Goal: Navigation & Orientation: Find specific page/section

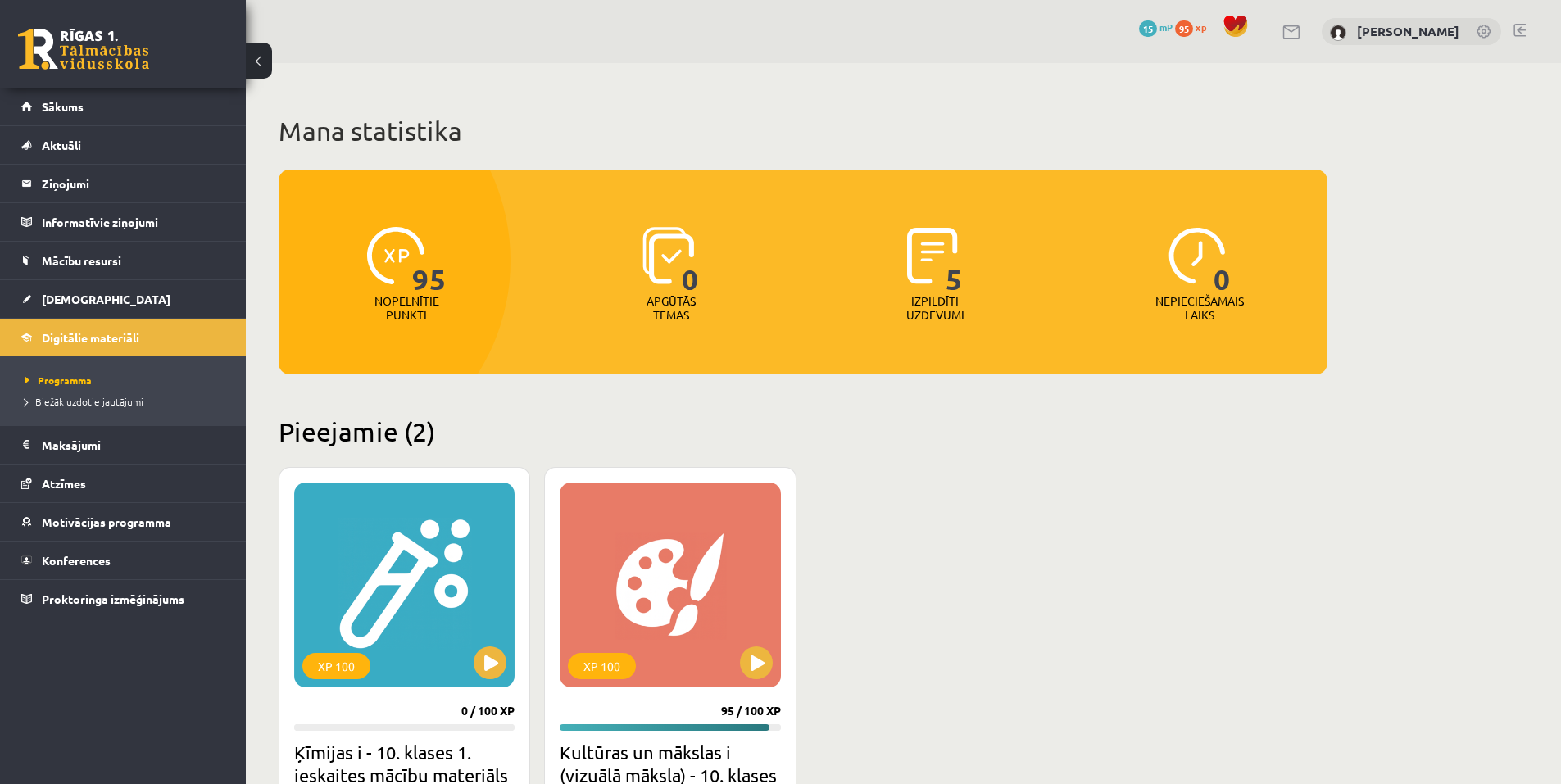
click at [391, 265] on img at bounding box center [396, 255] width 57 height 57
click at [412, 304] on p "Nopelnītie punkti" at bounding box center [407, 308] width 65 height 28
drag, startPoint x: 446, startPoint y: 288, endPoint x: 179, endPoint y: 356, distance: 275.5
click at [441, 288] on div "95 Nopelnītie punkti" at bounding box center [407, 275] width 256 height 113
click at [97, 445] on legend "Maksājumi 0" at bounding box center [133, 444] width 183 height 37
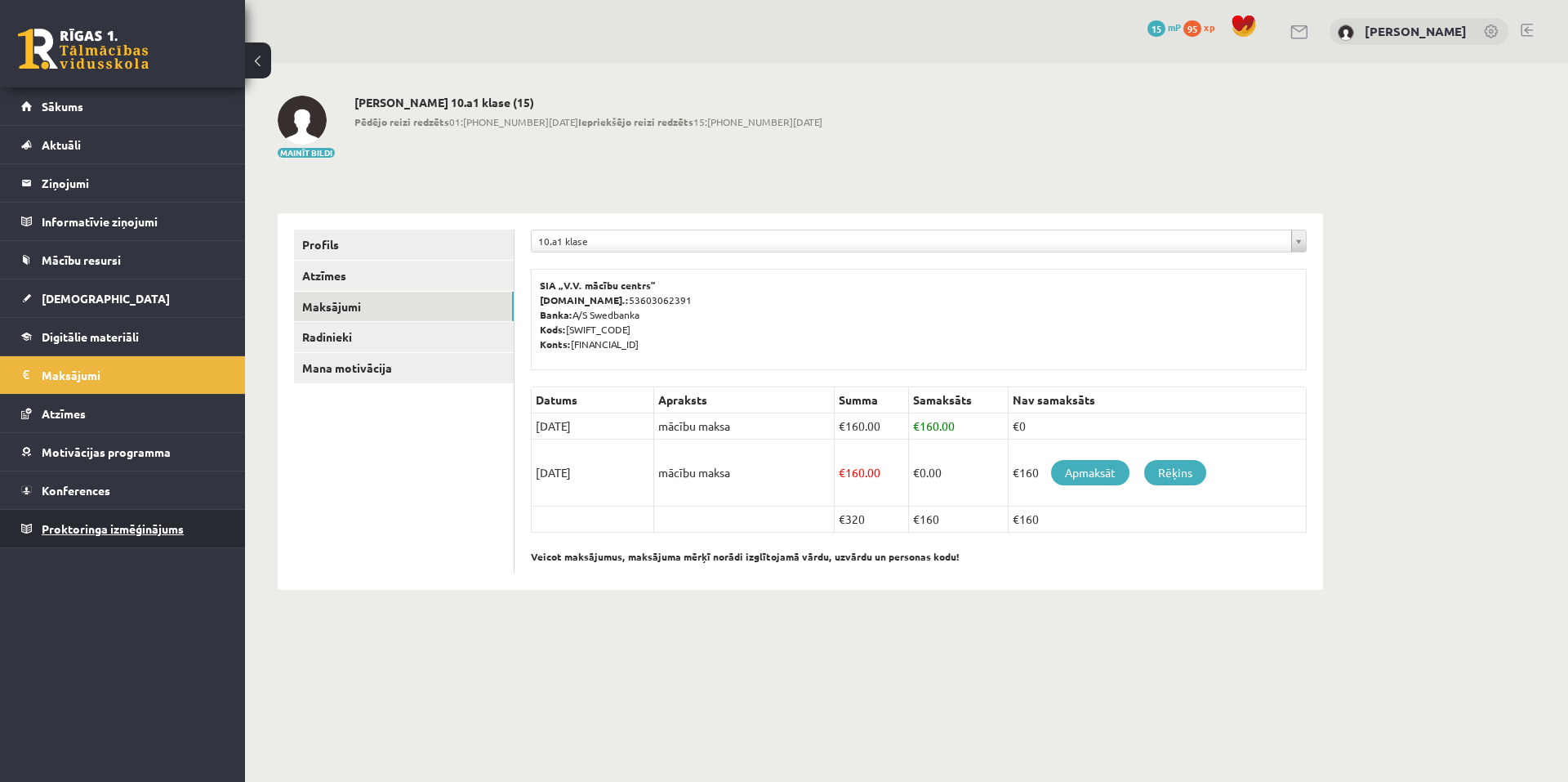
click at [92, 522] on span "Proktoringa izmēģinājums" at bounding box center [112, 529] width 142 height 15
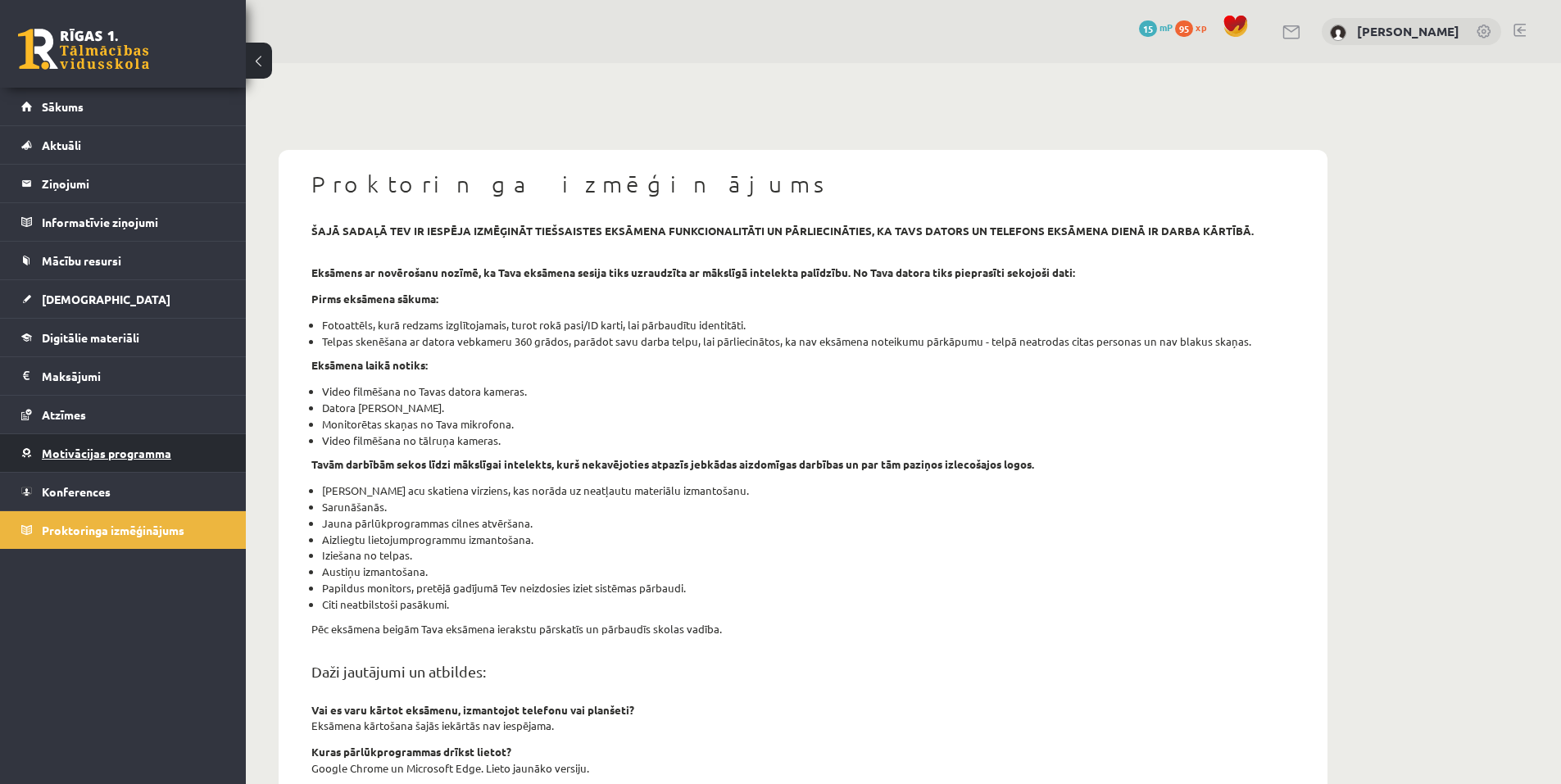
click at [96, 454] on span "Motivācijas programma" at bounding box center [105, 452] width 129 height 15
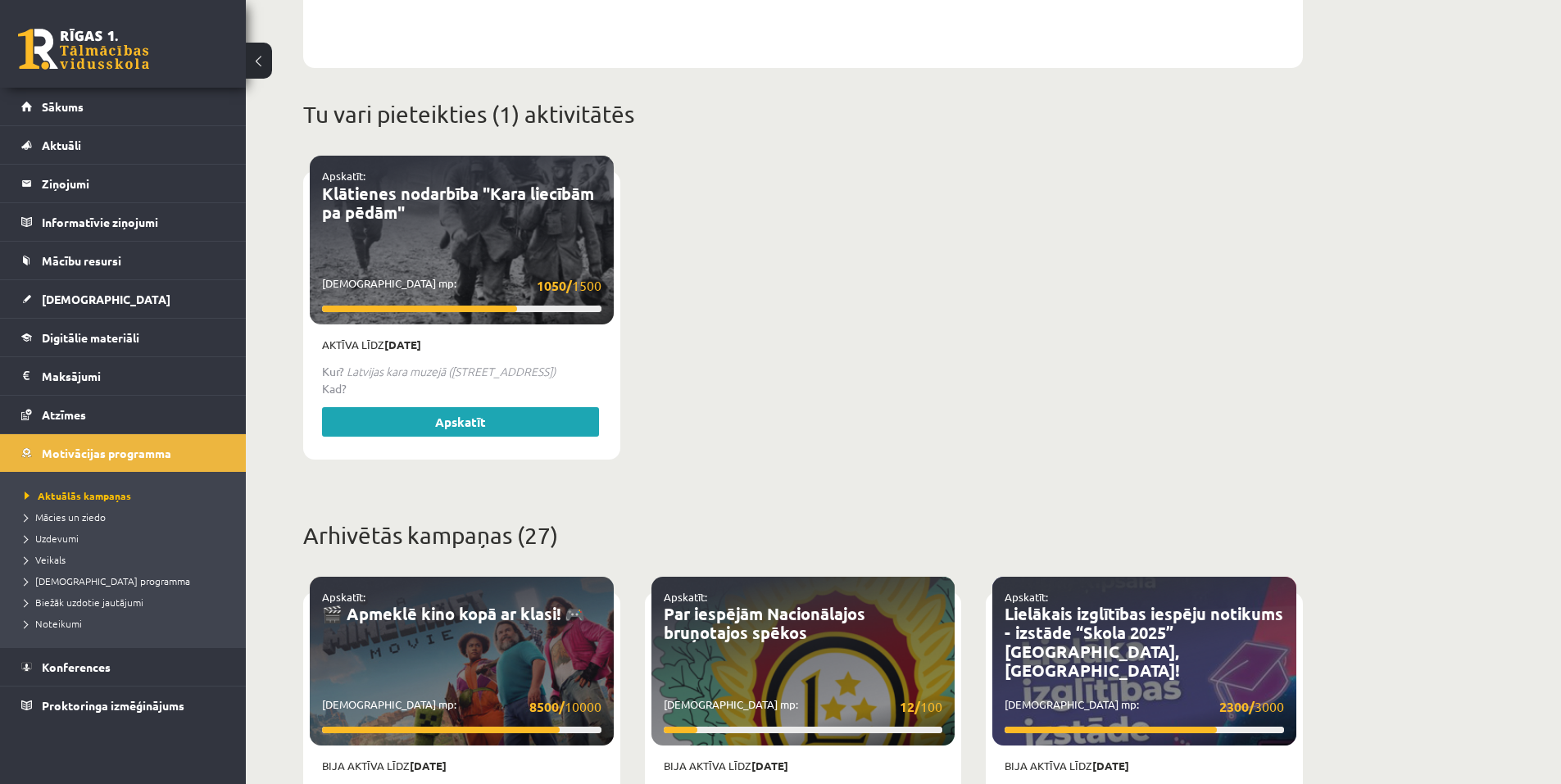
scroll to position [573, 0]
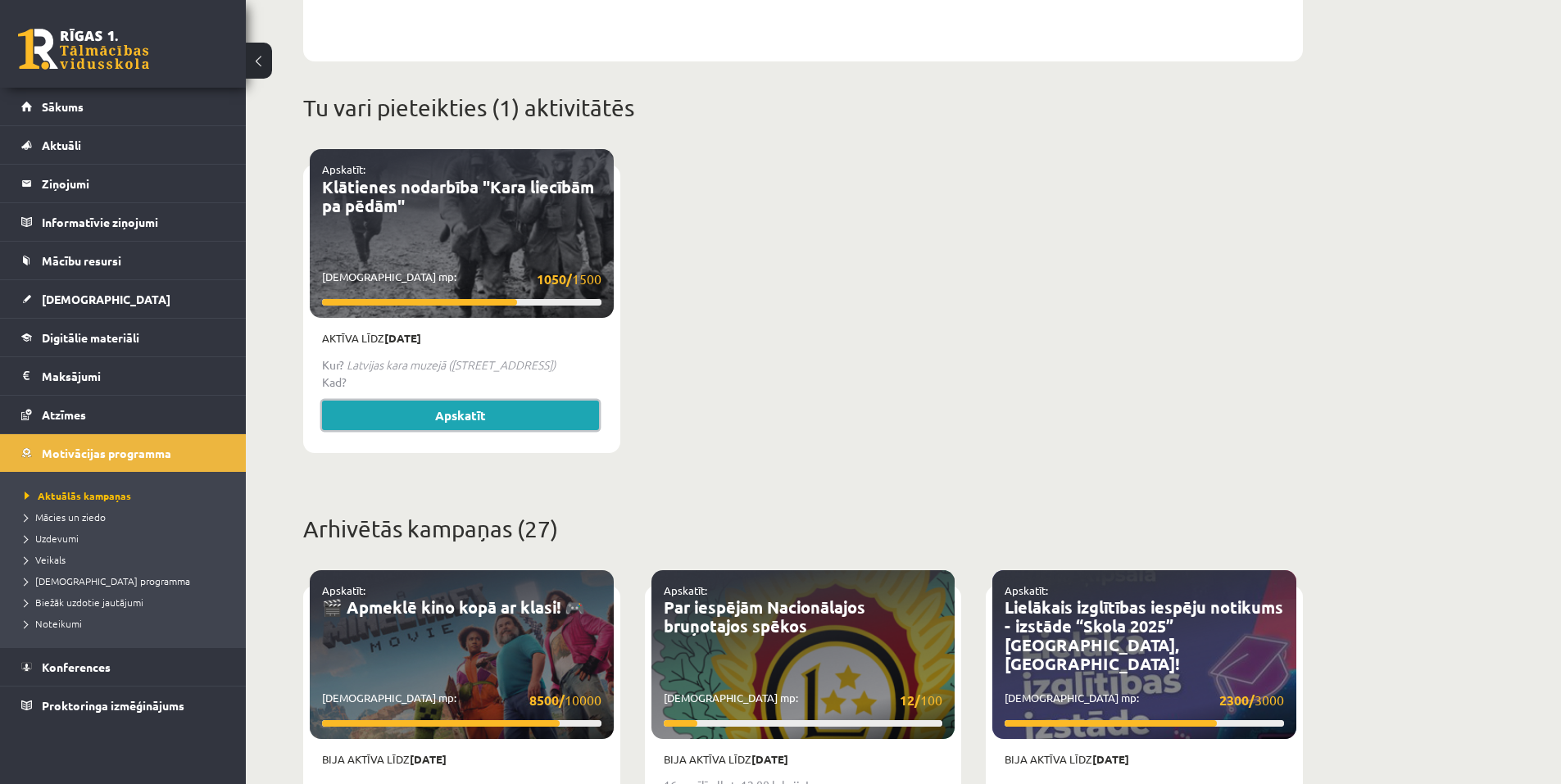
click at [434, 401] on link "Apskatīt" at bounding box center [460, 416] width 277 height 30
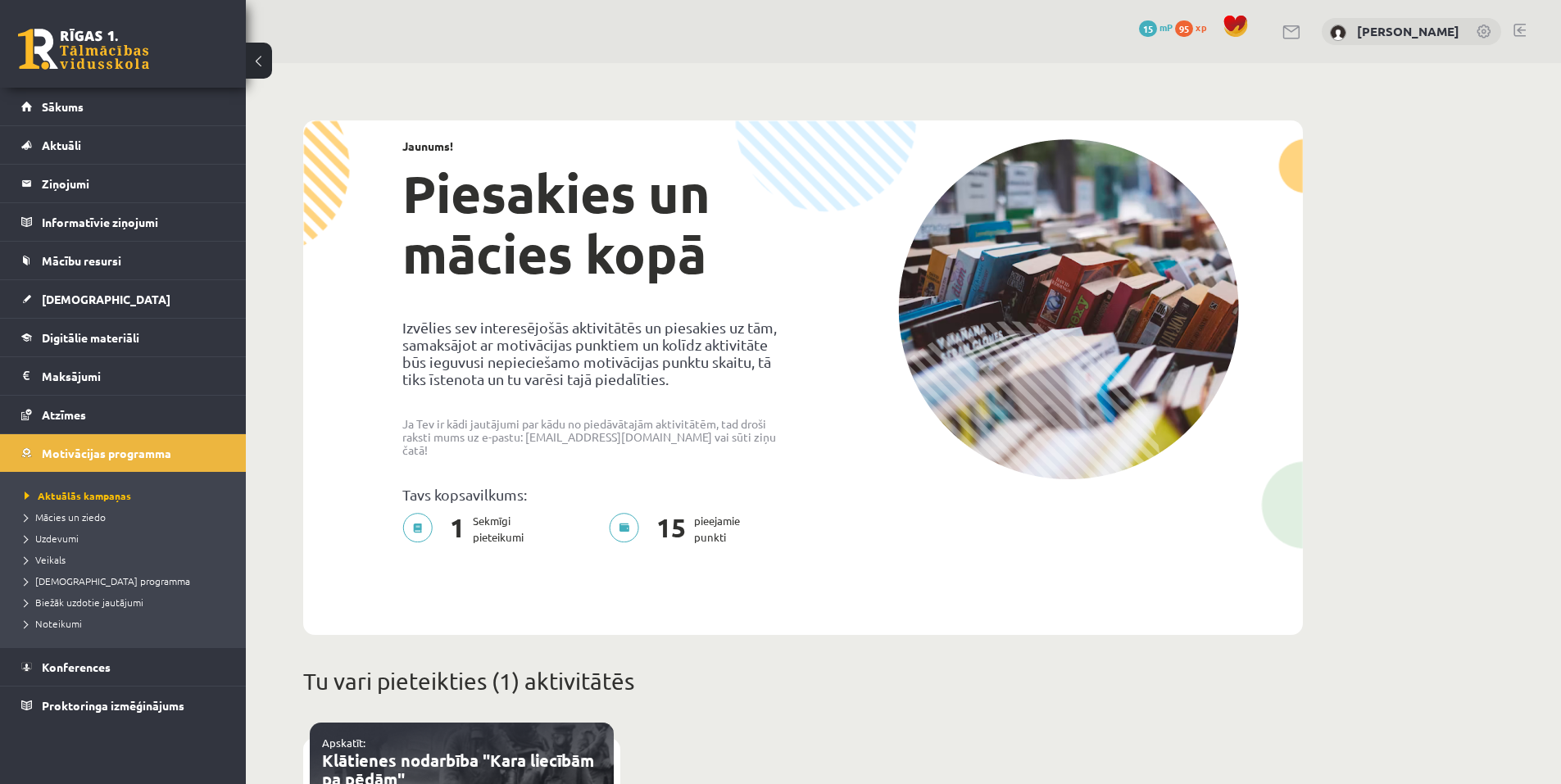
scroll to position [573, 0]
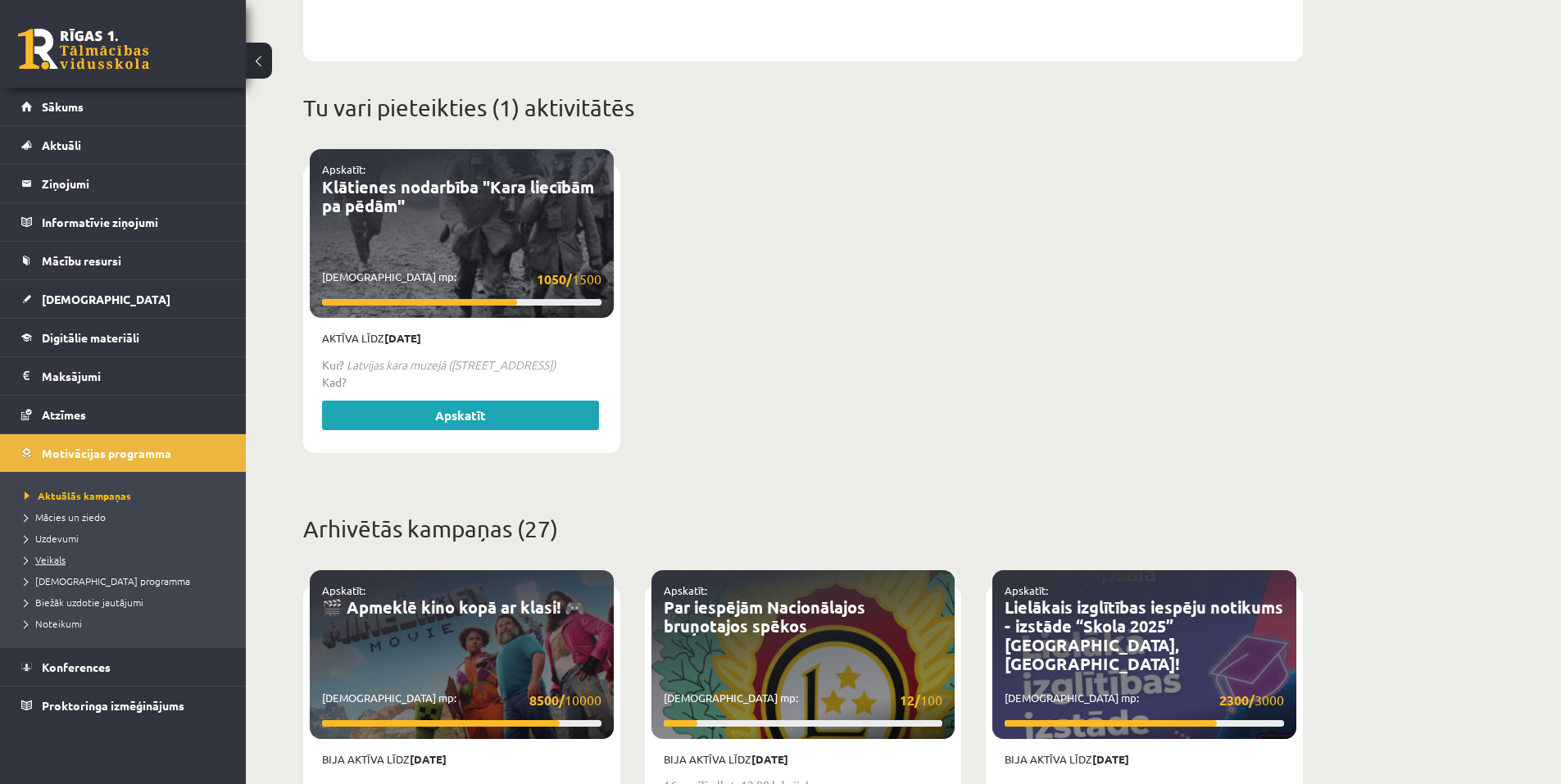
click at [59, 561] on span "Veikals" at bounding box center [45, 558] width 41 height 13
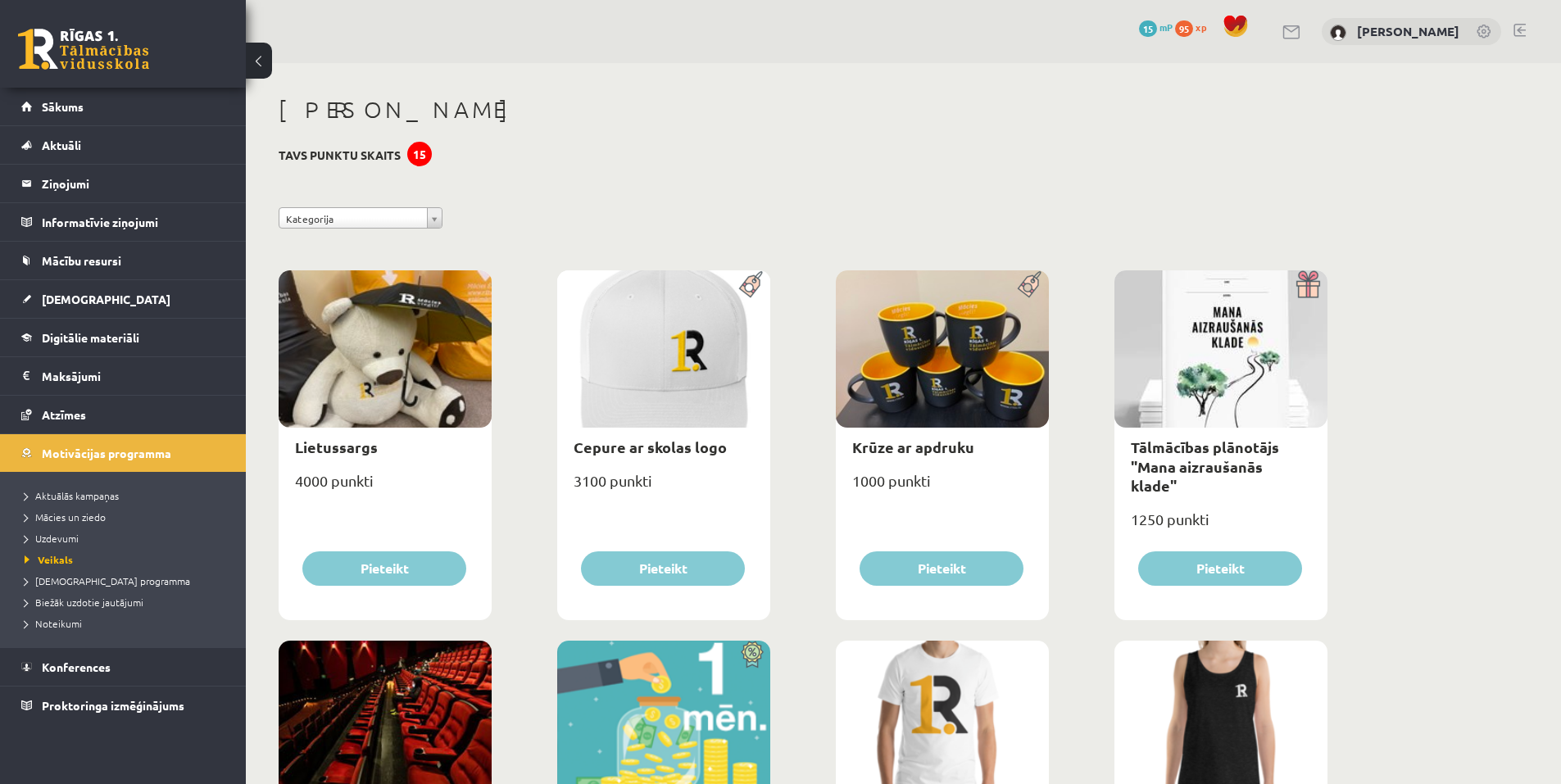
click at [424, 146] on div "15" at bounding box center [419, 154] width 25 height 25
click at [67, 538] on span "Uzdevumi" at bounding box center [51, 538] width 54 height 13
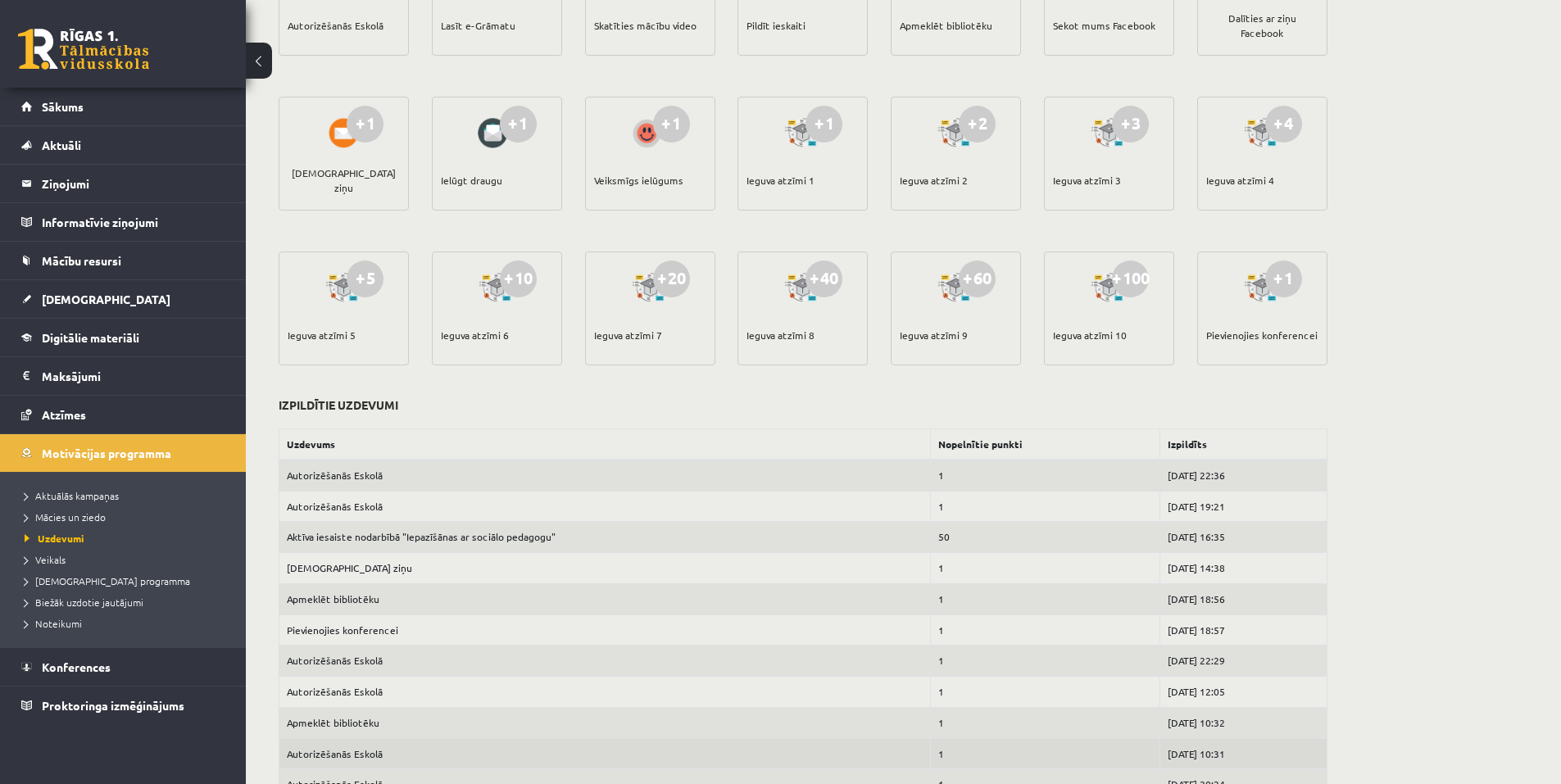
scroll to position [254, 0]
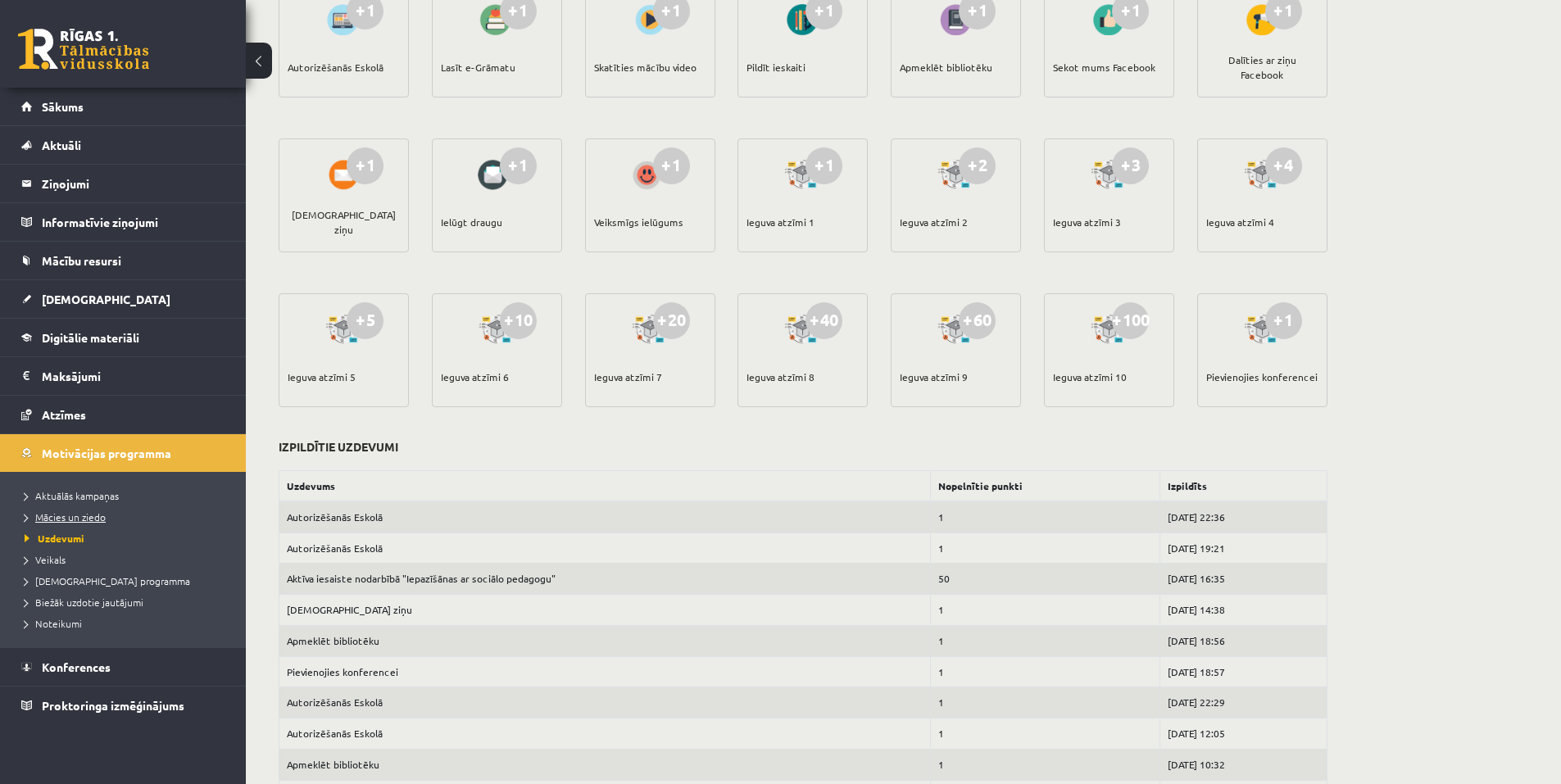
click at [81, 516] on span "Mācies un ziedo" at bounding box center [65, 516] width 81 height 13
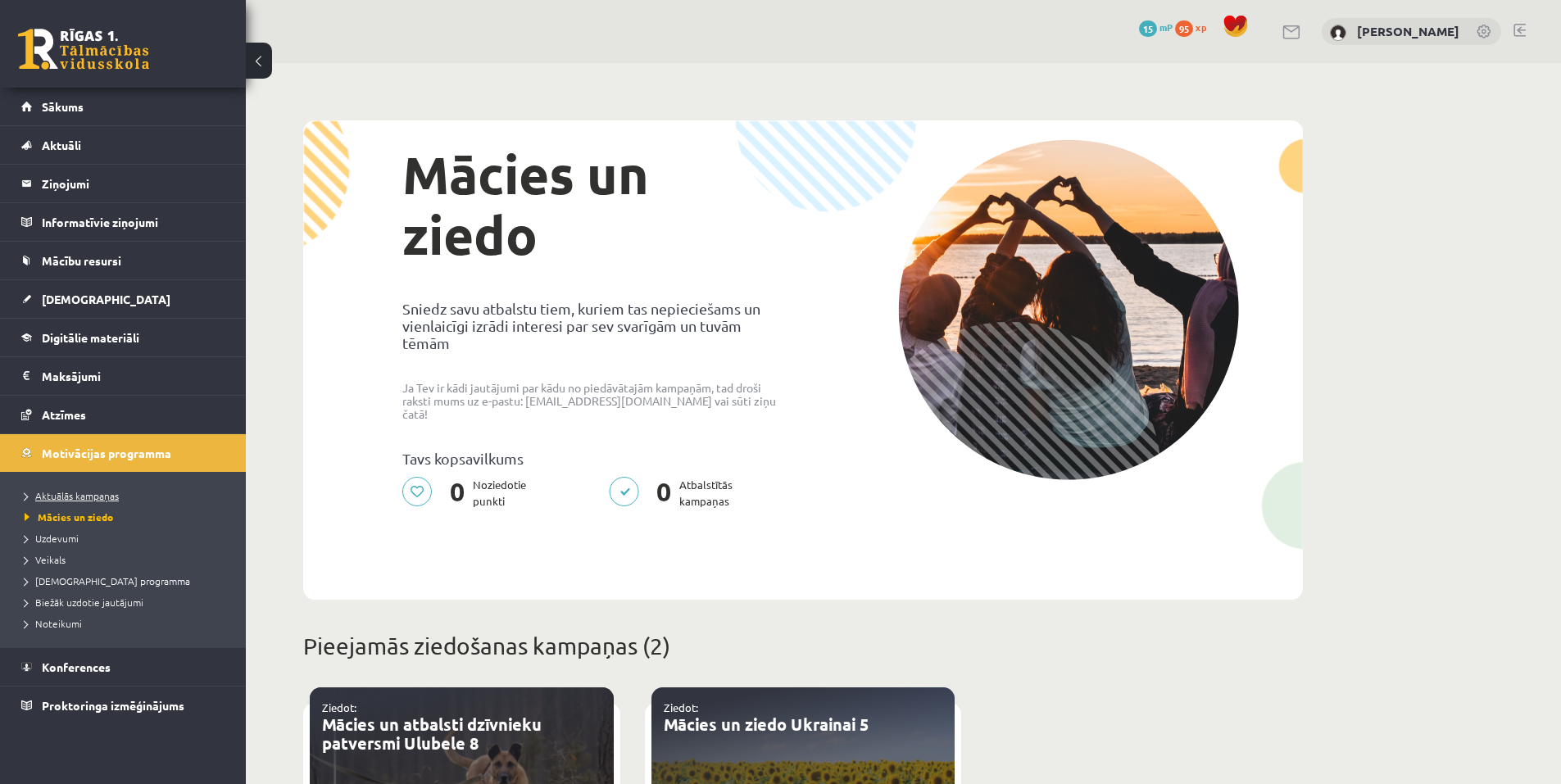
click at [82, 498] on span "Aktuālās kampaņas" at bounding box center [72, 494] width 95 height 13
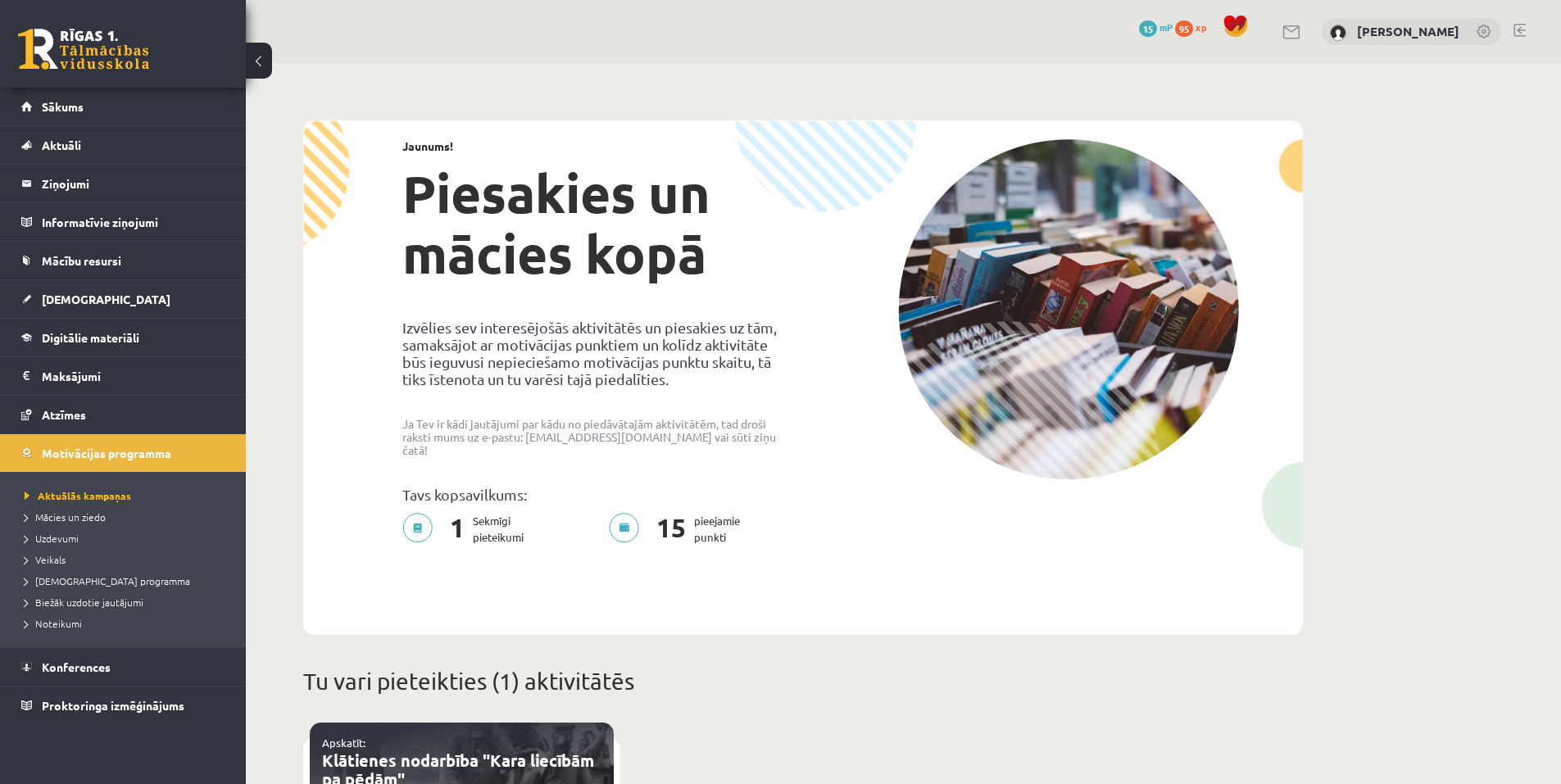
click at [1214, 22] on div "95 xp" at bounding box center [1194, 28] width 39 height 18
click at [1214, 27] on link "95 xp" at bounding box center [1194, 27] width 39 height 13
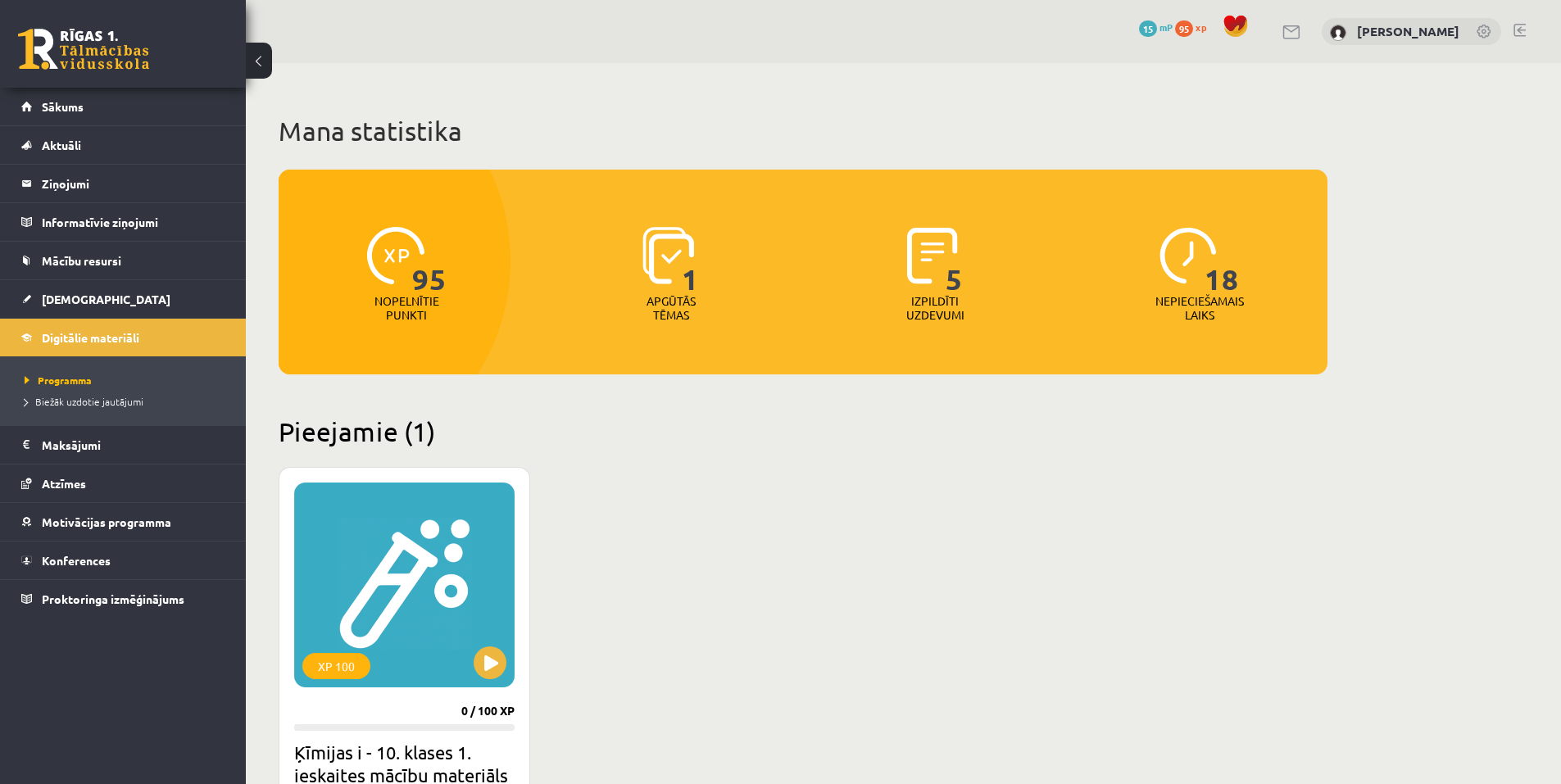
click at [431, 265] on span "95" at bounding box center [429, 260] width 34 height 67
click at [419, 290] on span "95" at bounding box center [429, 260] width 34 height 67
click at [377, 301] on p "Nopelnītie punkti" at bounding box center [407, 308] width 65 height 28
click at [405, 253] on img at bounding box center [396, 255] width 57 height 57
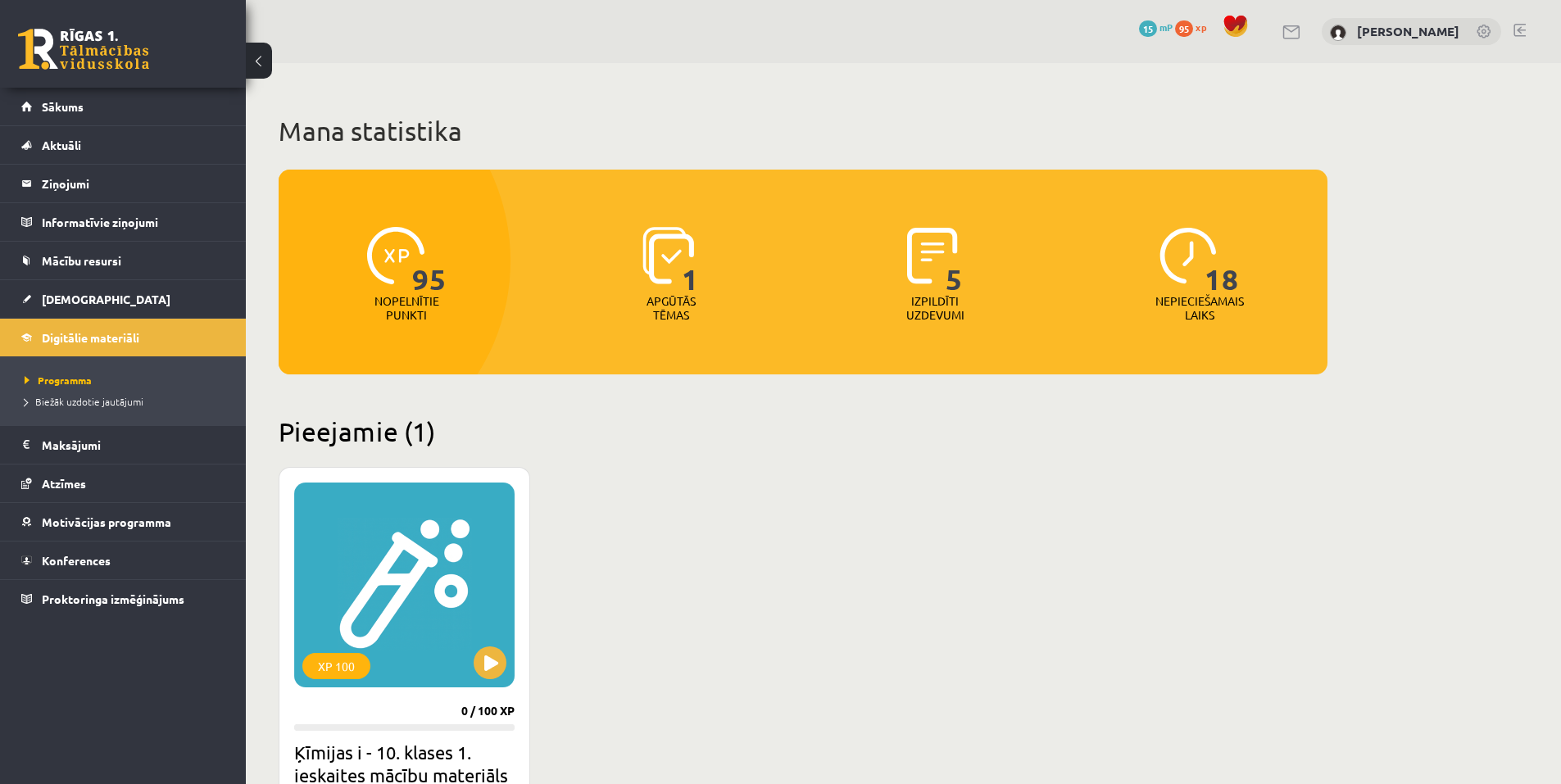
click at [440, 276] on span "95" at bounding box center [429, 260] width 34 height 67
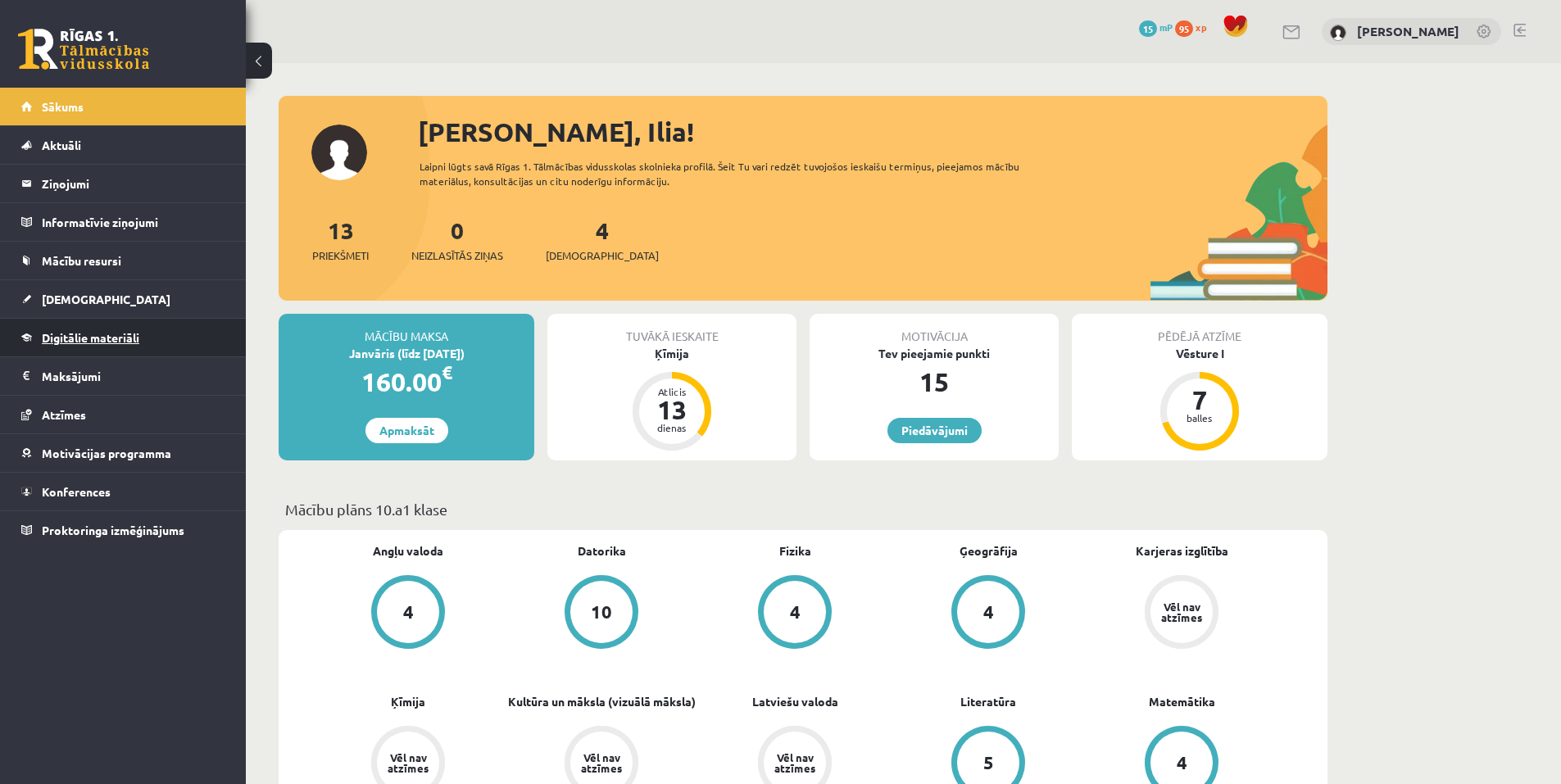
click at [89, 348] on link "Digitālie materiāli" at bounding box center [123, 337] width 204 height 37
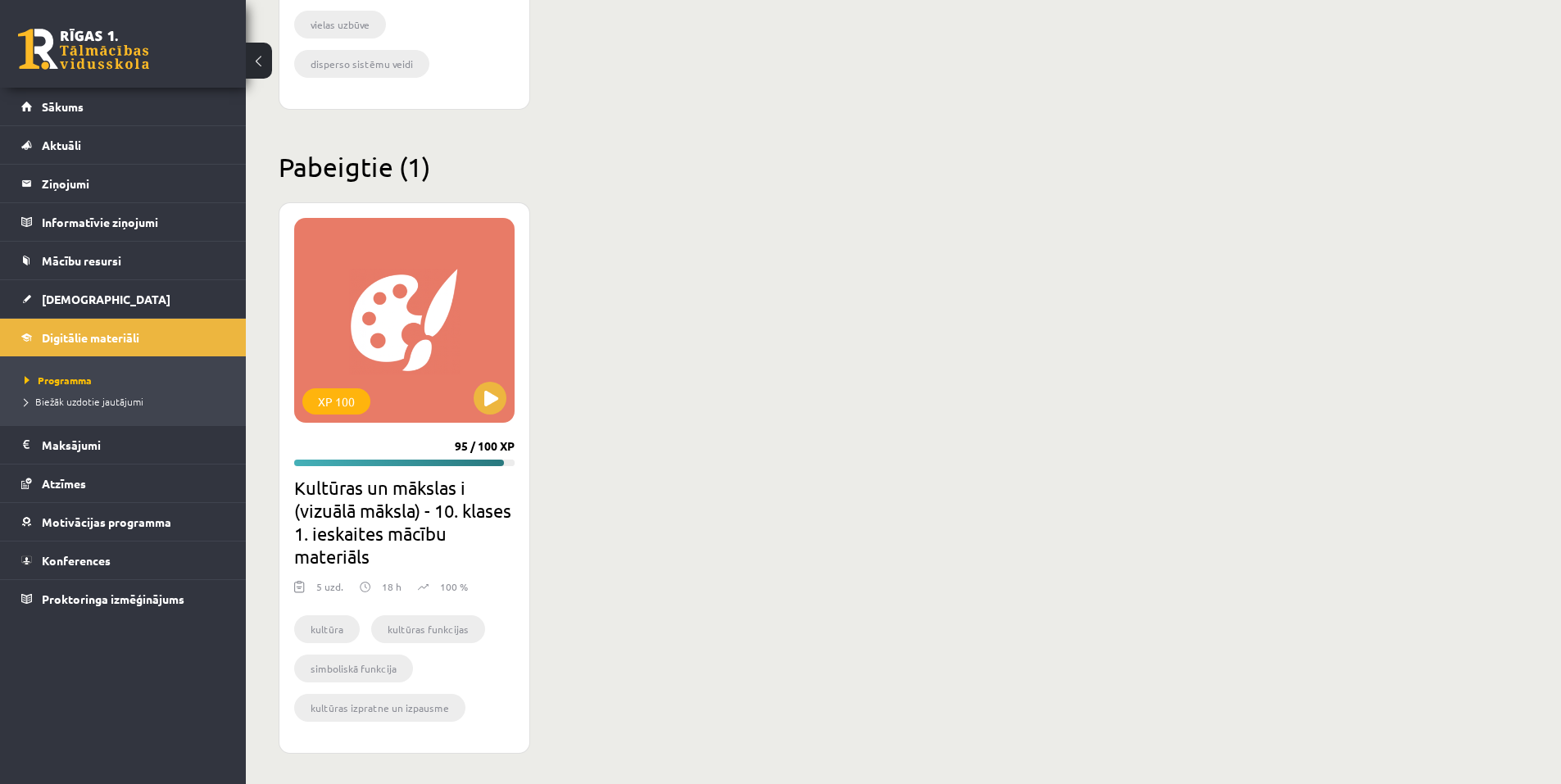
scroll to position [865, 0]
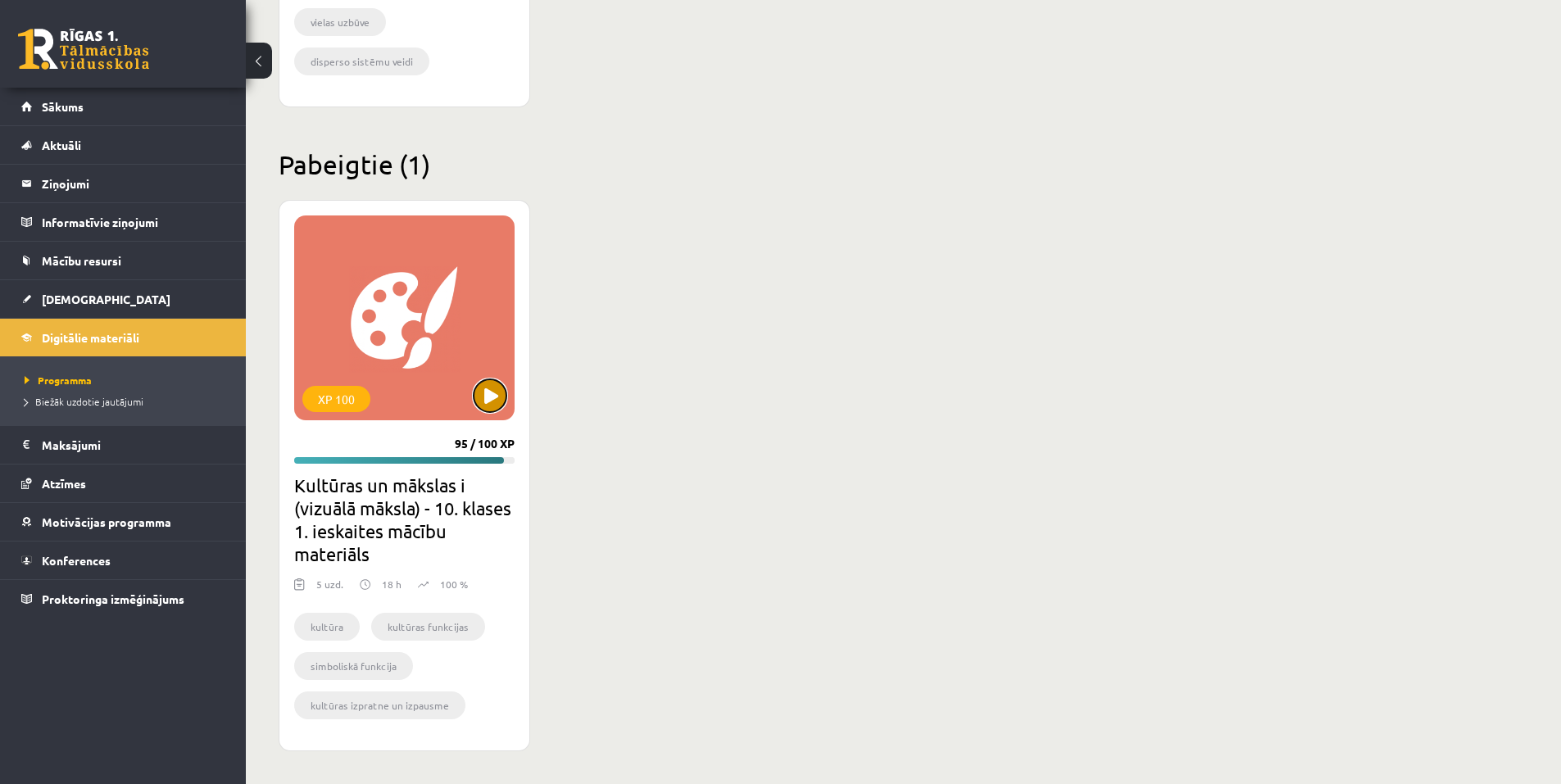
click at [482, 396] on button at bounding box center [490, 395] width 33 height 33
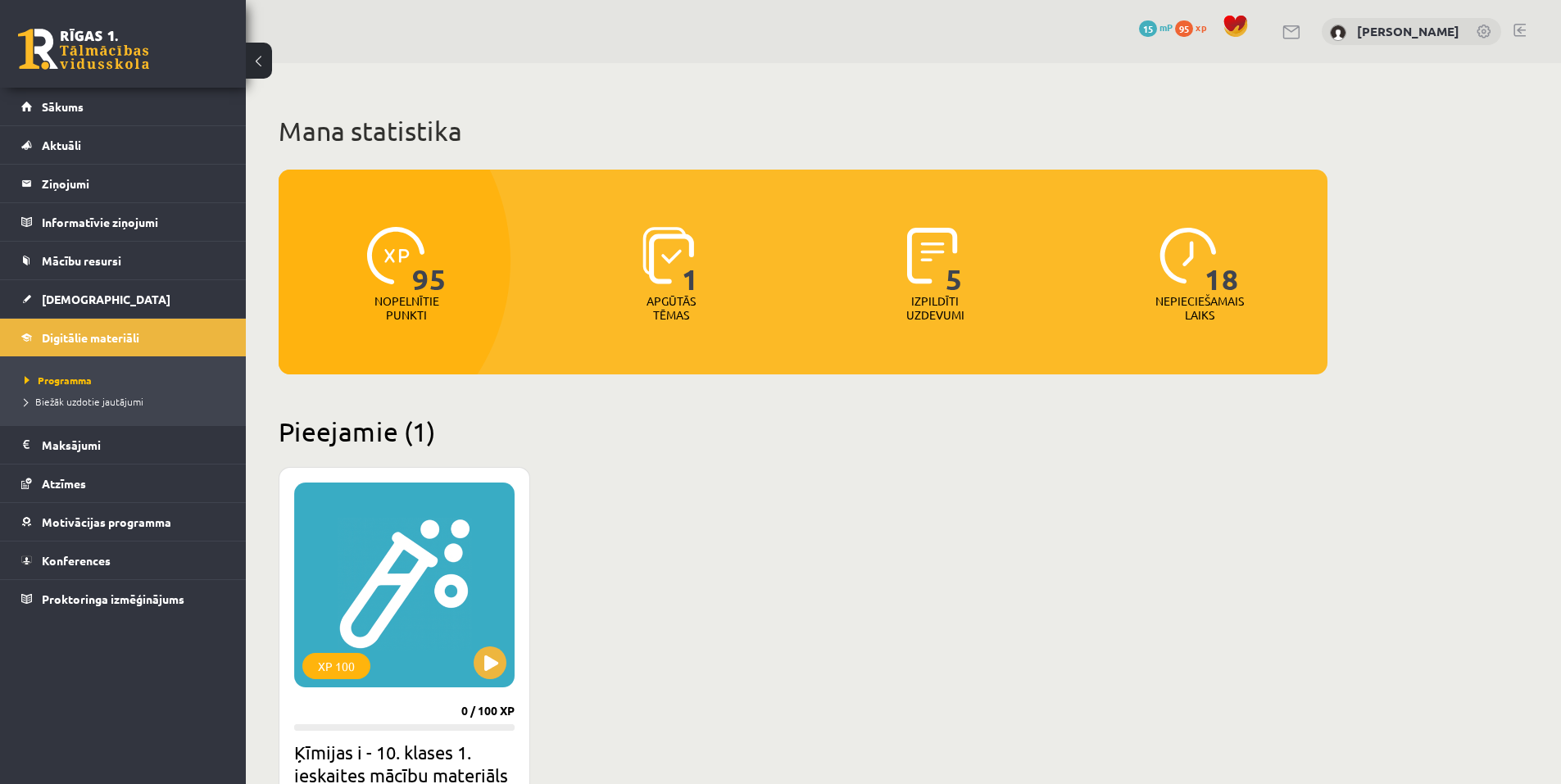
click at [681, 323] on div "Apgūtās tēmas" at bounding box center [670, 313] width 72 height 37
